Goal: Task Accomplishment & Management: Manage account settings

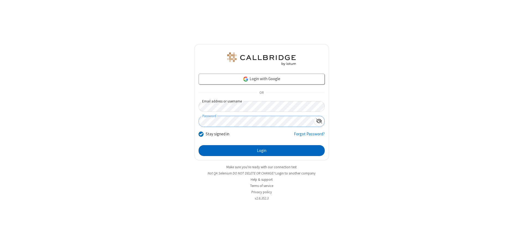
click at [261, 151] on button "Login" at bounding box center [262, 150] width 126 height 11
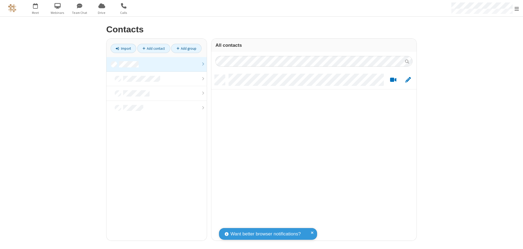
scroll to position [166, 201]
click at [157, 64] on link at bounding box center [156, 64] width 100 height 15
click at [154, 48] on link "Add contact" at bounding box center [153, 48] width 33 height 9
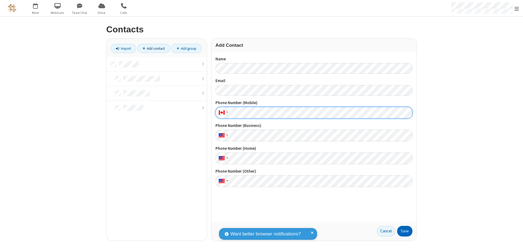
click at [405, 231] on button "Save" at bounding box center [404, 231] width 15 height 11
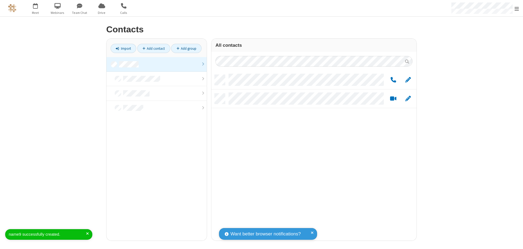
scroll to position [166, 201]
click at [154, 48] on link "Add contact" at bounding box center [153, 48] width 33 height 9
